Goal: Obtain resource: Obtain resource

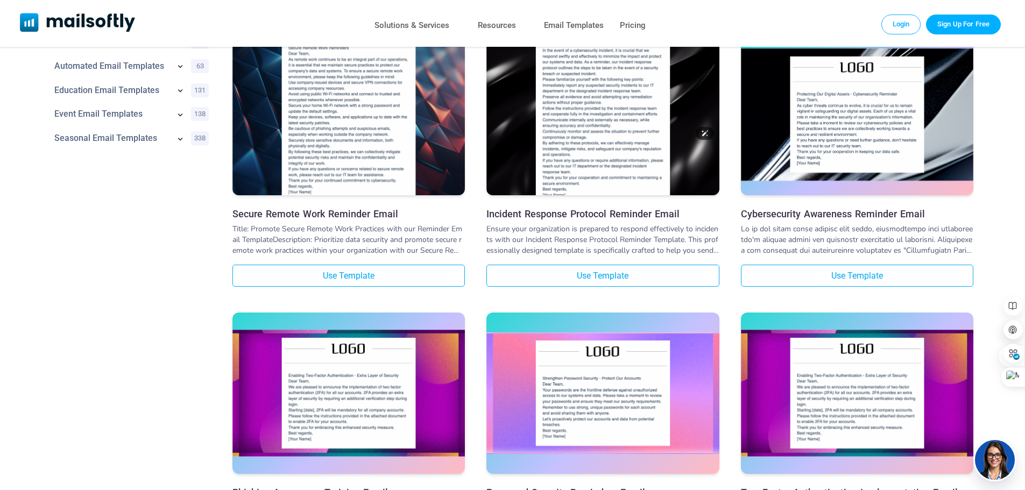
scroll to position [484, 0]
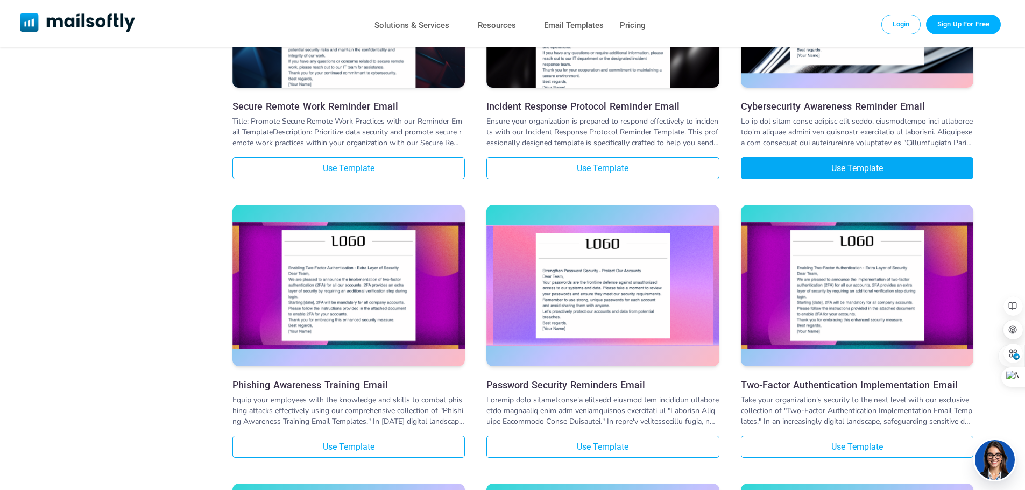
click at [853, 169] on link "Use Template" at bounding box center [857, 168] width 232 height 22
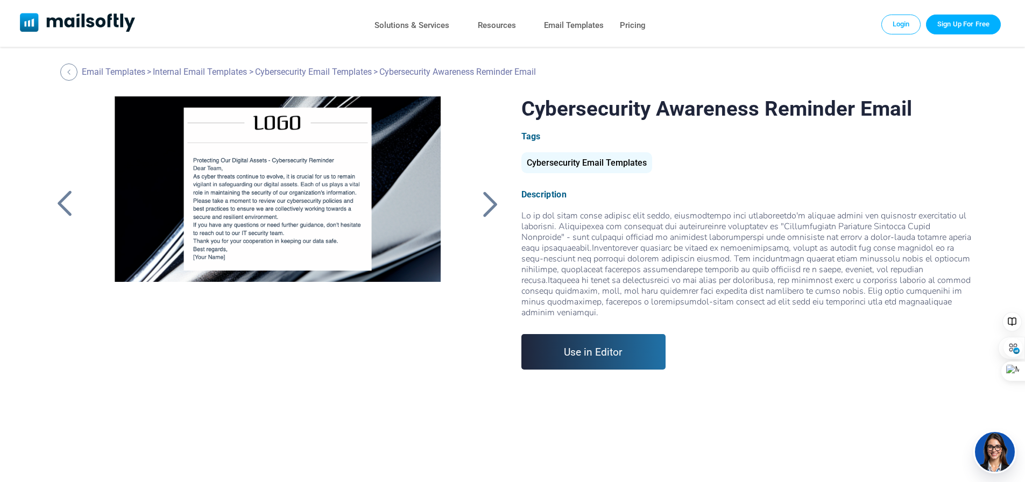
click at [592, 343] on link "Use in Editor" at bounding box center [593, 352] width 145 height 36
